Goal: Information Seeking & Learning: Compare options

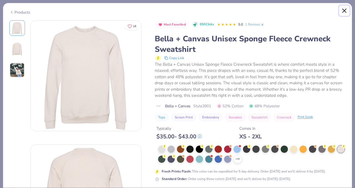
click at [343, 12] on button "Close" at bounding box center [344, 11] width 11 height 11
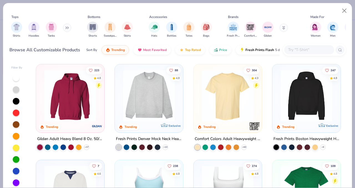
click at [166, 102] on img at bounding box center [148, 96] width 57 height 52
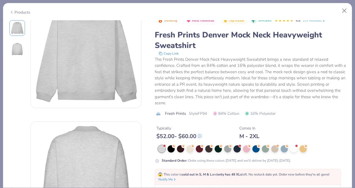
scroll to position [24, 0]
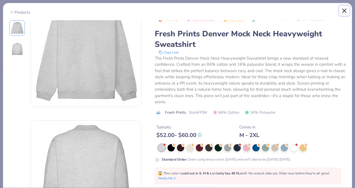
click at [343, 12] on button "Close" at bounding box center [344, 11] width 11 height 11
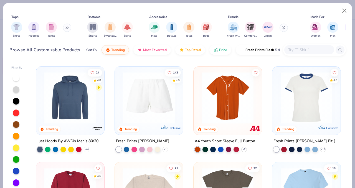
scroll to position [1625, 0]
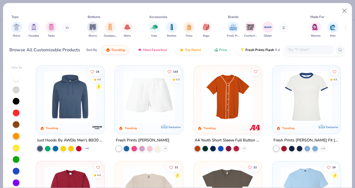
click at [302, 50] on input "text" at bounding box center [309, 50] width 43 height 6
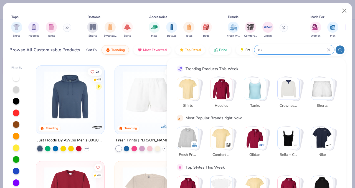
type input "o"
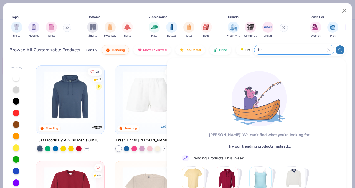
type input "b"
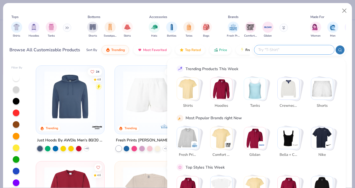
scroll to position [19, 0]
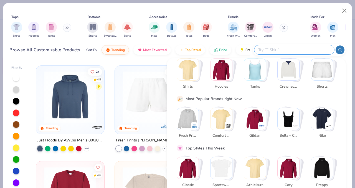
click at [65, 27] on button at bounding box center [67, 28] width 8 height 8
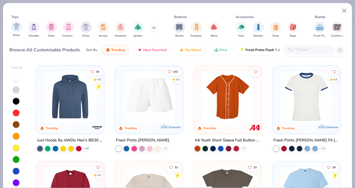
click at [12, 32] on div "Shirts" at bounding box center [16, 29] width 11 height 16
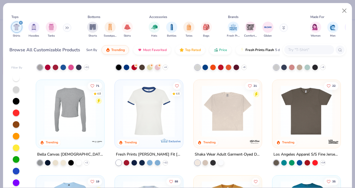
scroll to position [282, 0]
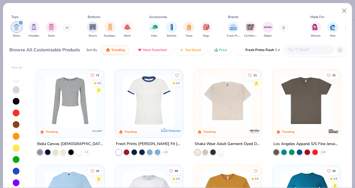
click at [243, 95] on img at bounding box center [227, 101] width 57 height 52
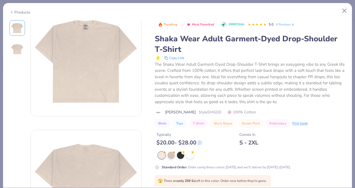
scroll to position [22, 0]
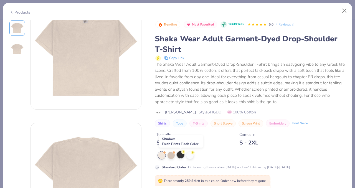
click at [182, 157] on div at bounding box center [180, 154] width 7 height 7
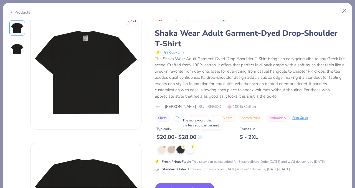
scroll to position [6, 0]
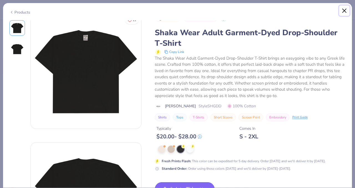
click at [348, 9] on button "Close" at bounding box center [344, 11] width 11 height 11
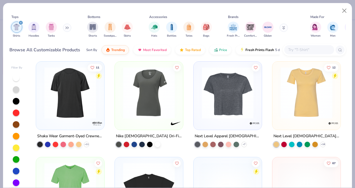
scroll to position [1323, 0]
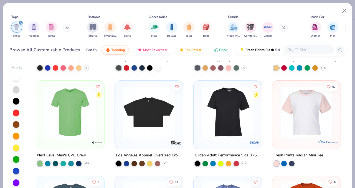
click at [162, 119] on img at bounding box center [148, 112] width 57 height 52
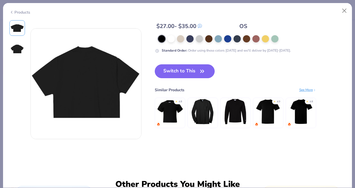
scroll to position [117, 0]
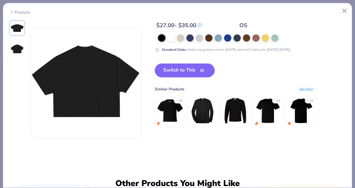
click at [168, 114] on img at bounding box center [170, 111] width 26 height 26
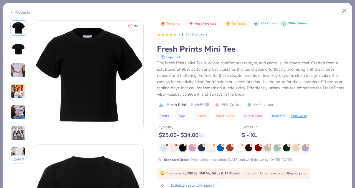
scroll to position [28, 0]
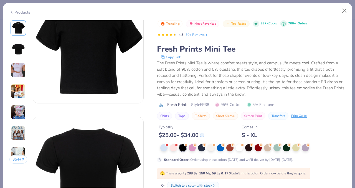
click at [14, 10] on div "Products" at bounding box center [19, 12] width 21 height 6
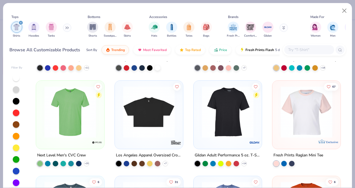
click at [139, 126] on img at bounding box center [148, 112] width 57 height 52
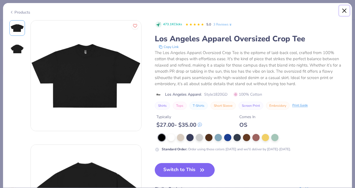
click at [344, 10] on button "Close" at bounding box center [344, 11] width 11 height 11
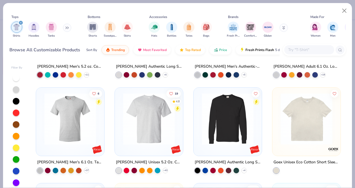
scroll to position [3134, 0]
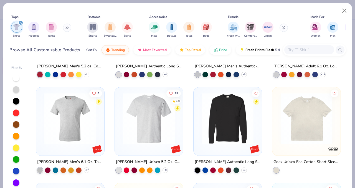
click at [295, 51] on input "text" at bounding box center [309, 50] width 43 height 6
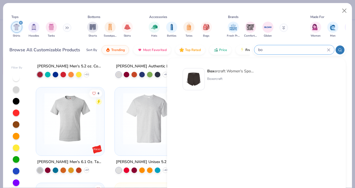
type input "b"
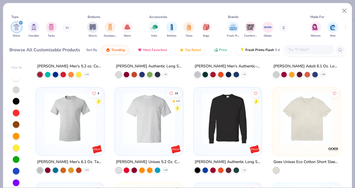
click at [20, 23] on icon "filter for Shirts" at bounding box center [21, 23] width 2 height 2
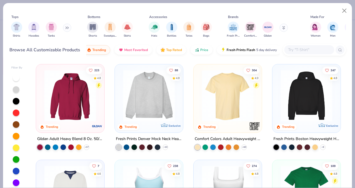
click at [68, 29] on button at bounding box center [67, 28] width 8 height 8
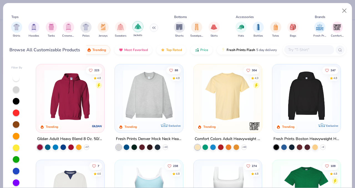
click at [137, 29] on img "filter for Jackets" at bounding box center [138, 26] width 6 height 6
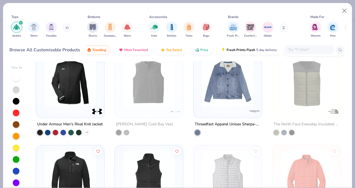
scroll to position [684, 0]
click at [231, 82] on img at bounding box center [227, 82] width 57 height 52
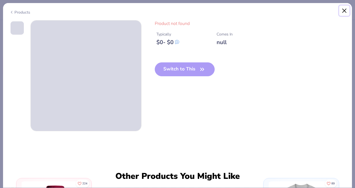
click at [344, 11] on button "Close" at bounding box center [344, 11] width 11 height 11
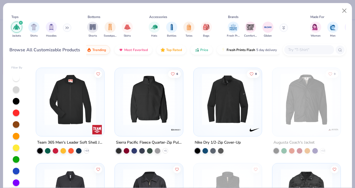
scroll to position [80, 0]
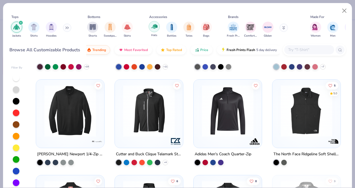
click at [153, 24] on img "filter for Hats" at bounding box center [154, 26] width 6 height 6
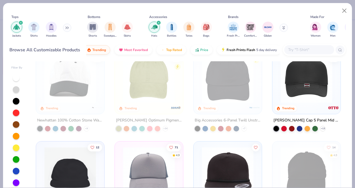
scroll to position [19, 0]
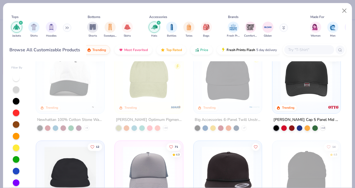
click at [302, 77] on img at bounding box center [306, 77] width 57 height 52
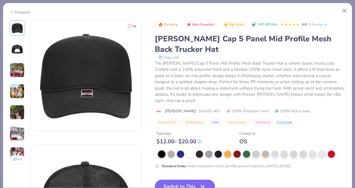
click at [18, 68] on img at bounding box center [17, 70] width 15 height 15
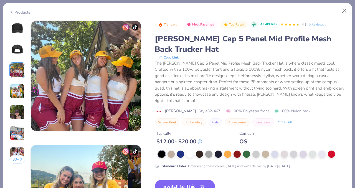
scroll to position [249, 0]
click at [18, 29] on img at bounding box center [17, 27] width 13 height 13
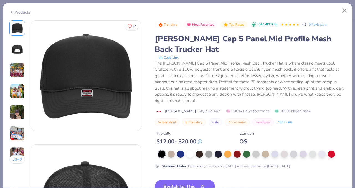
scroll to position [14, 0]
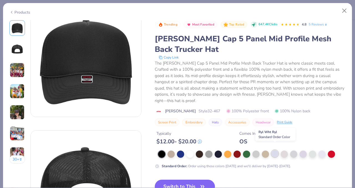
click at [277, 150] on div at bounding box center [274, 153] width 7 height 7
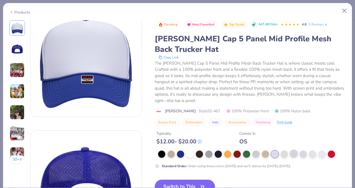
click at [292, 150] on div at bounding box center [293, 153] width 7 height 7
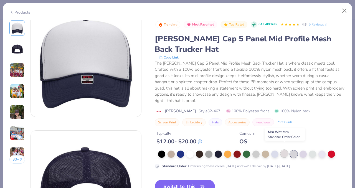
click at [284, 150] on div at bounding box center [284, 153] width 7 height 7
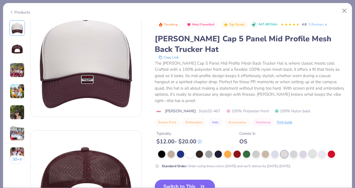
click at [313, 150] on div at bounding box center [312, 153] width 7 height 7
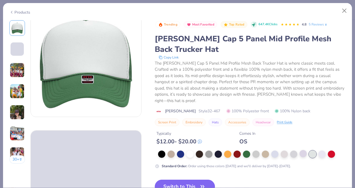
click at [300, 151] on div at bounding box center [303, 153] width 7 height 7
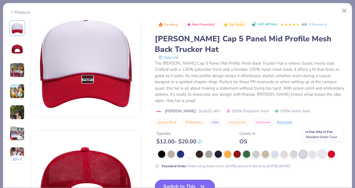
click at [323, 150] on div at bounding box center [322, 153] width 7 height 7
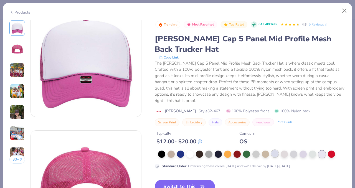
click at [276, 150] on div at bounding box center [274, 153] width 7 height 7
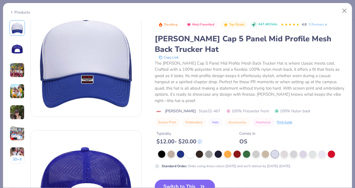
click at [260, 152] on div "Standard Order : Order using these colors [DATE] and we'll deliver by [DATE]-[D…" at bounding box center [250, 160] width 191 height 18
click at [258, 150] on div at bounding box center [256, 153] width 7 height 7
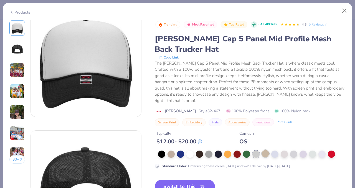
click at [266, 150] on div at bounding box center [265, 153] width 7 height 7
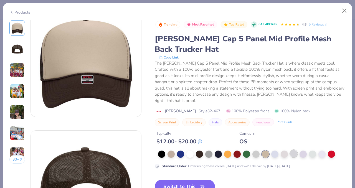
click at [290, 151] on div at bounding box center [252, 154] width 188 height 7
click at [302, 150] on div at bounding box center [303, 153] width 7 height 7
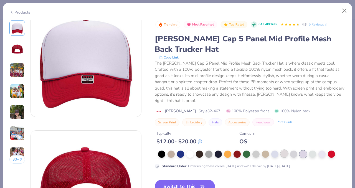
click at [285, 150] on div at bounding box center [284, 153] width 7 height 7
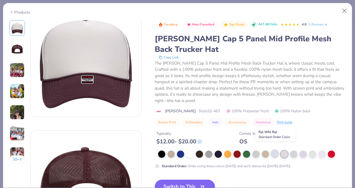
click at [278, 150] on div at bounding box center [274, 153] width 7 height 7
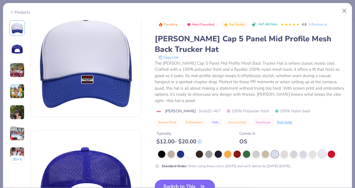
click at [323, 150] on div at bounding box center [322, 153] width 7 height 7
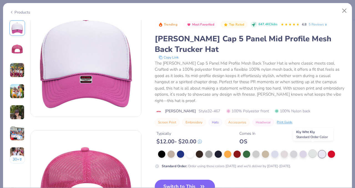
click at [312, 150] on div at bounding box center [312, 153] width 7 height 7
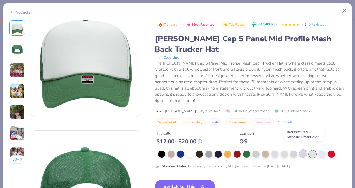
click at [301, 150] on div at bounding box center [303, 153] width 7 height 7
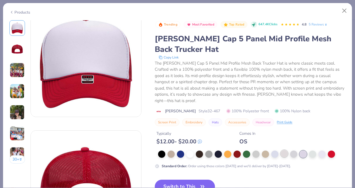
click at [286, 150] on div at bounding box center [284, 153] width 7 height 7
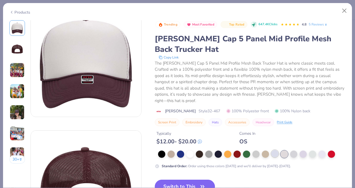
click at [279, 150] on div at bounding box center [274, 153] width 7 height 7
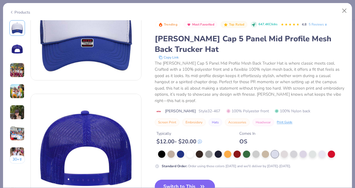
scroll to position [54, 0]
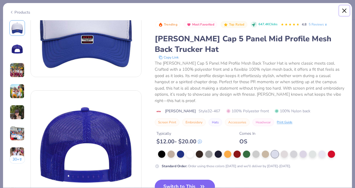
click at [343, 10] on button "Close" at bounding box center [344, 11] width 11 height 11
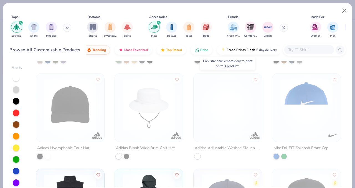
scroll to position [1855, 0]
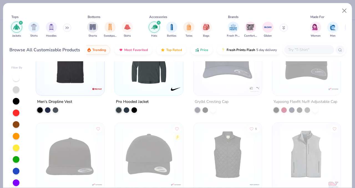
click at [214, 15] on div "Tops Jackets Shirts Hoodies Bottoms Shorts Sweatpants Skirts Accessories Hats B…" at bounding box center [177, 27] width 337 height 26
click at [342, 11] on button "Close" at bounding box center [344, 11] width 11 height 11
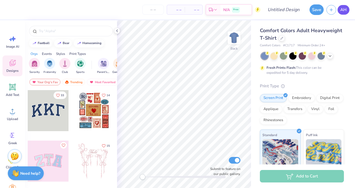
click at [343, 10] on span "AH" at bounding box center [344, 10] width 6 height 6
click at [11, 72] on span "Designs" at bounding box center [12, 71] width 12 height 4
